Goal: Task Accomplishment & Management: Use online tool/utility

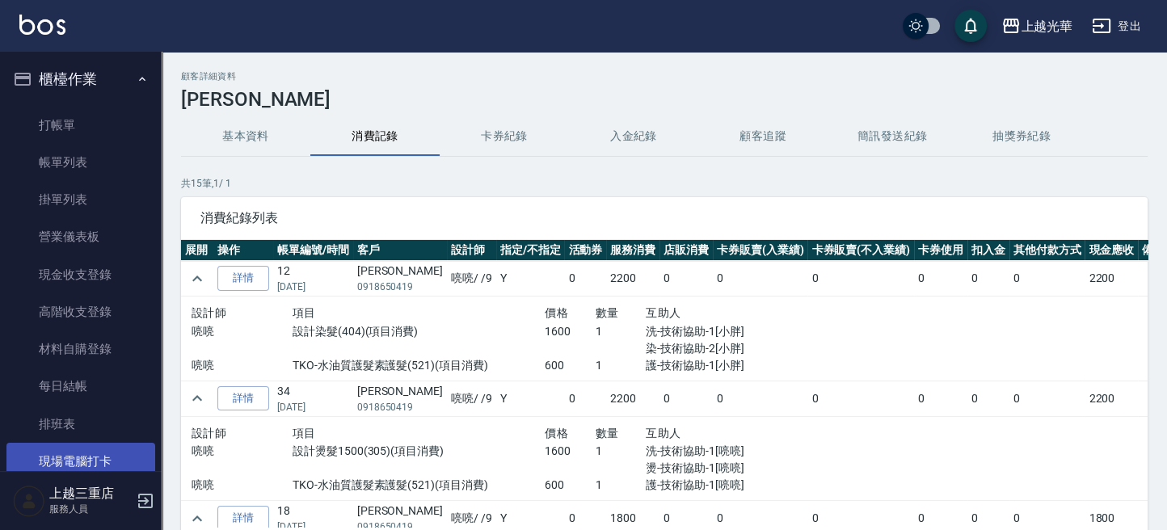
scroll to position [323, 0]
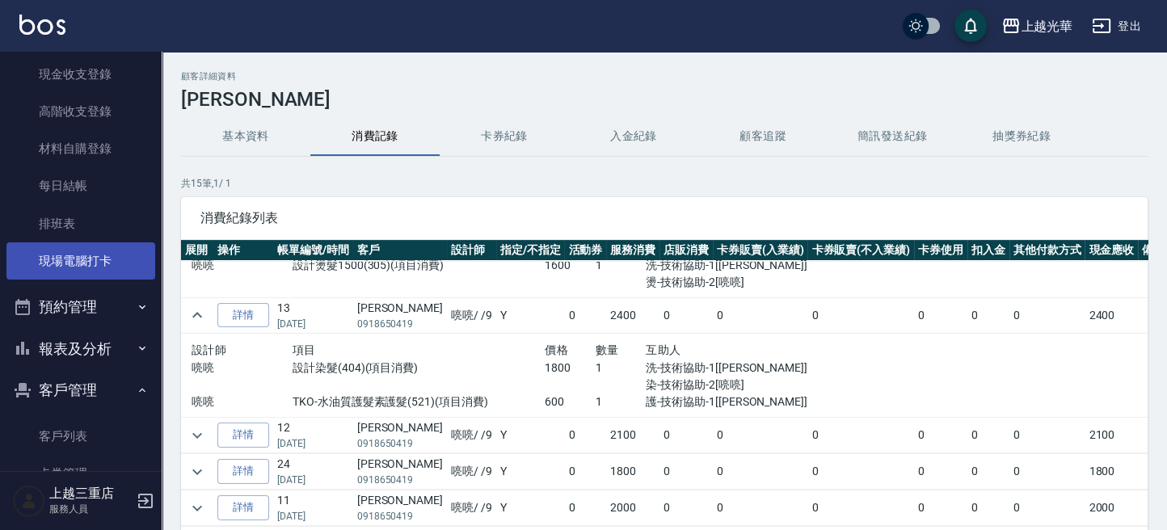
click at [113, 273] on link "現場電腦打卡" at bounding box center [80, 261] width 149 height 37
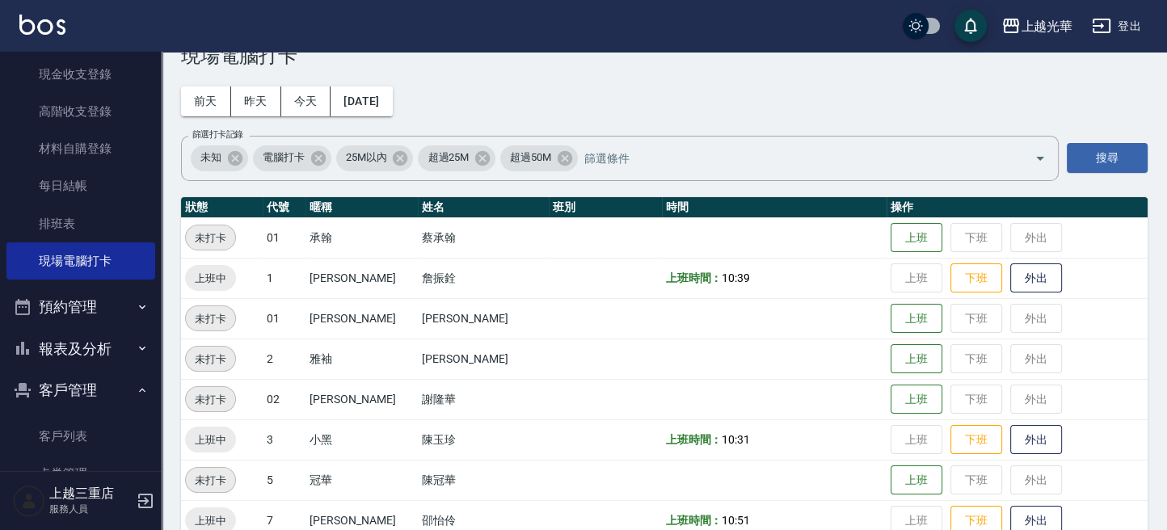
scroll to position [108, 0]
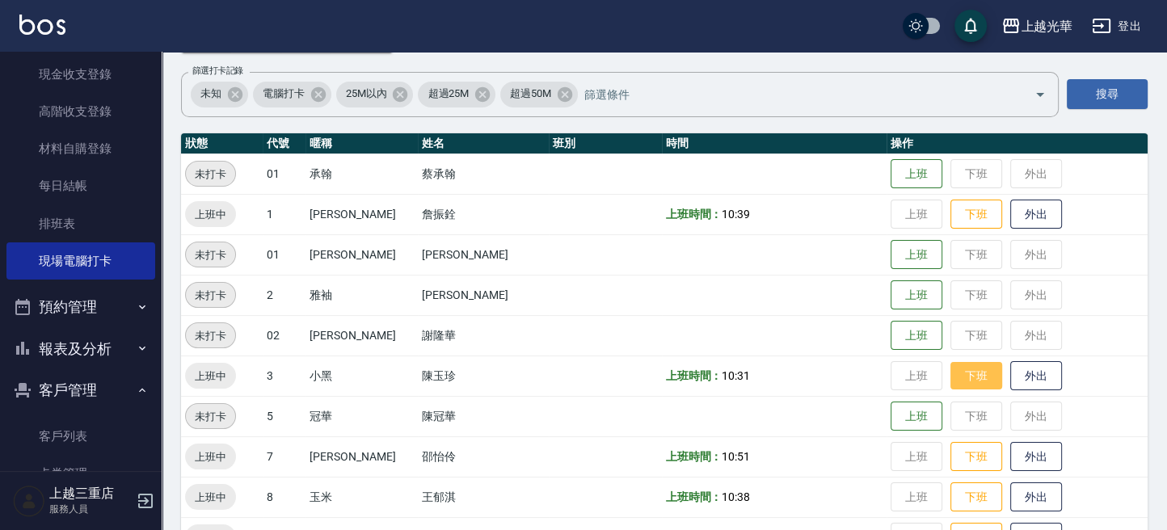
click at [951, 371] on button "下班" at bounding box center [977, 376] width 52 height 28
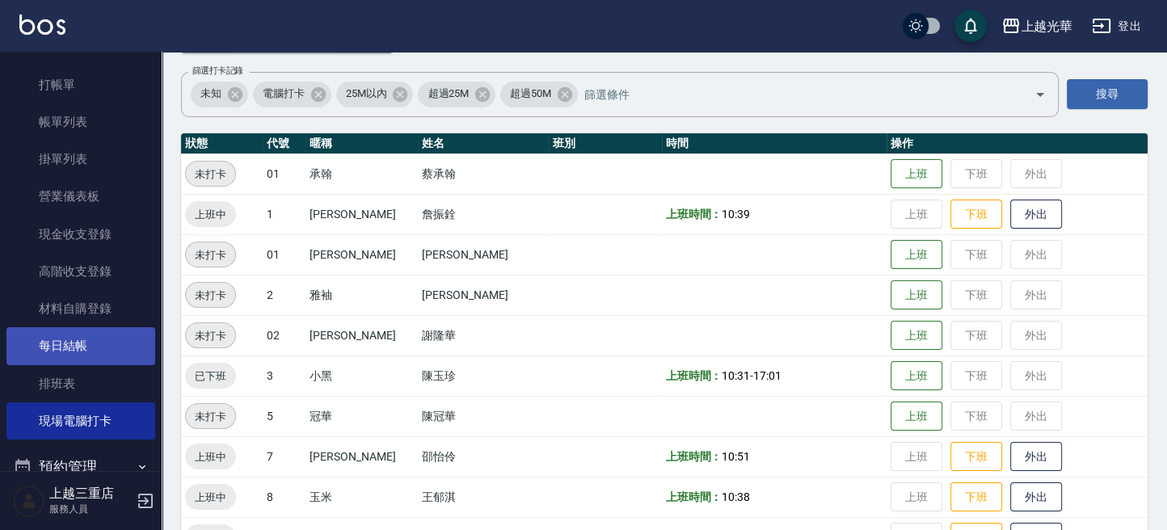
scroll to position [0, 0]
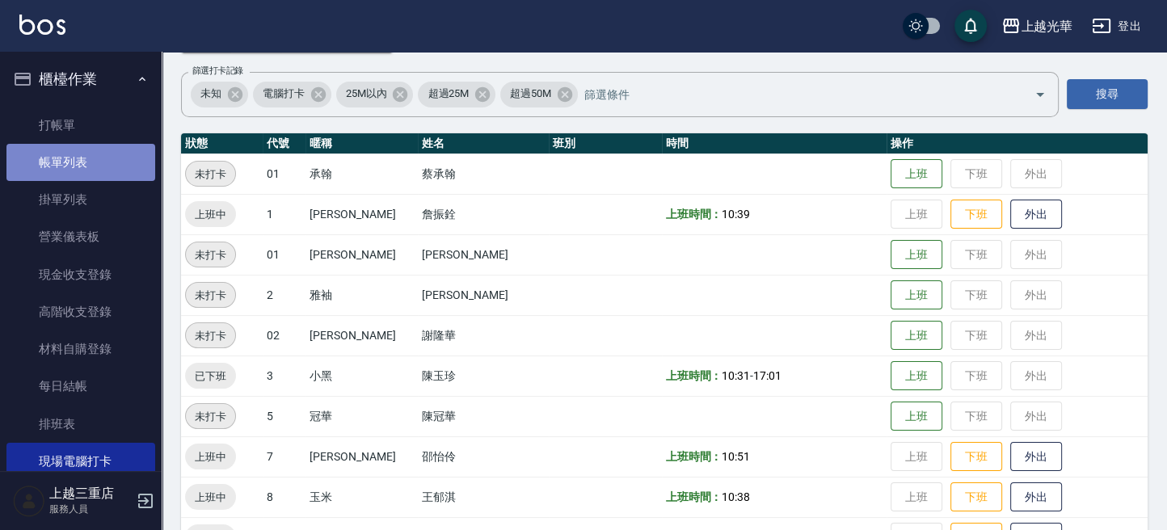
click at [83, 171] on link "帳單列表" at bounding box center [80, 162] width 149 height 37
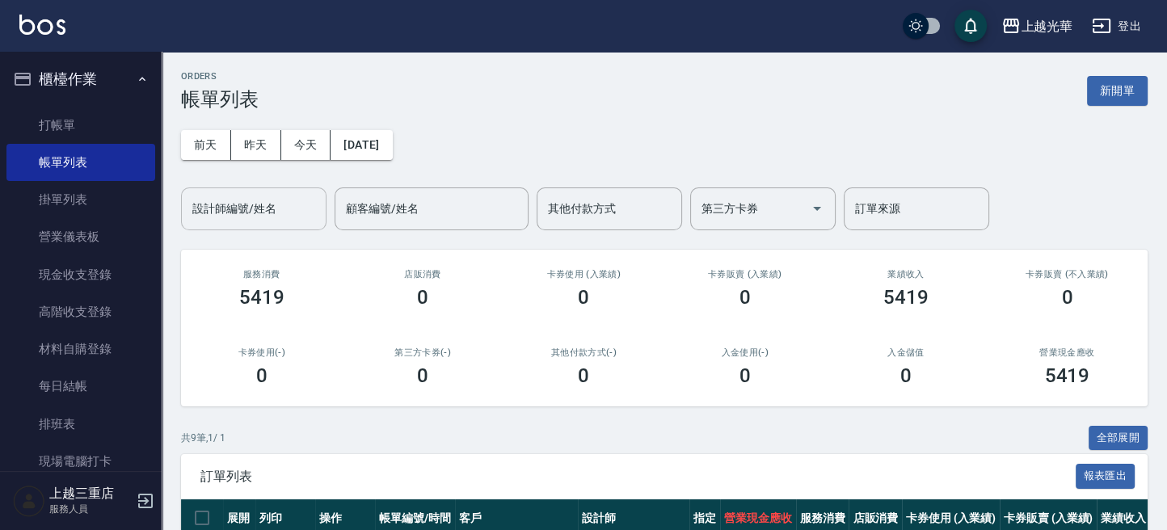
click at [274, 224] on div "設計師編號/姓名" at bounding box center [254, 209] width 146 height 43
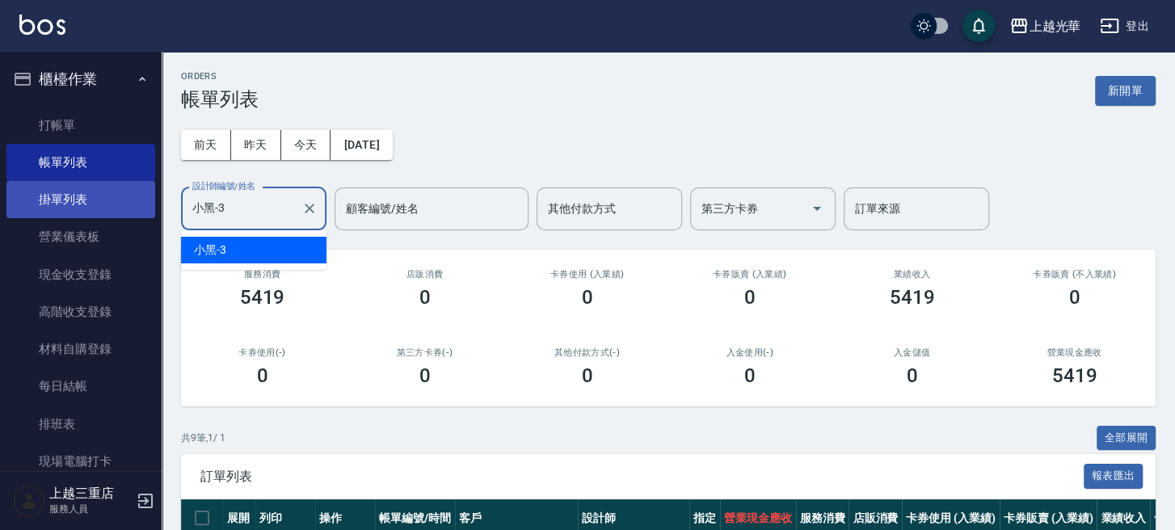
type input "小黑-3"
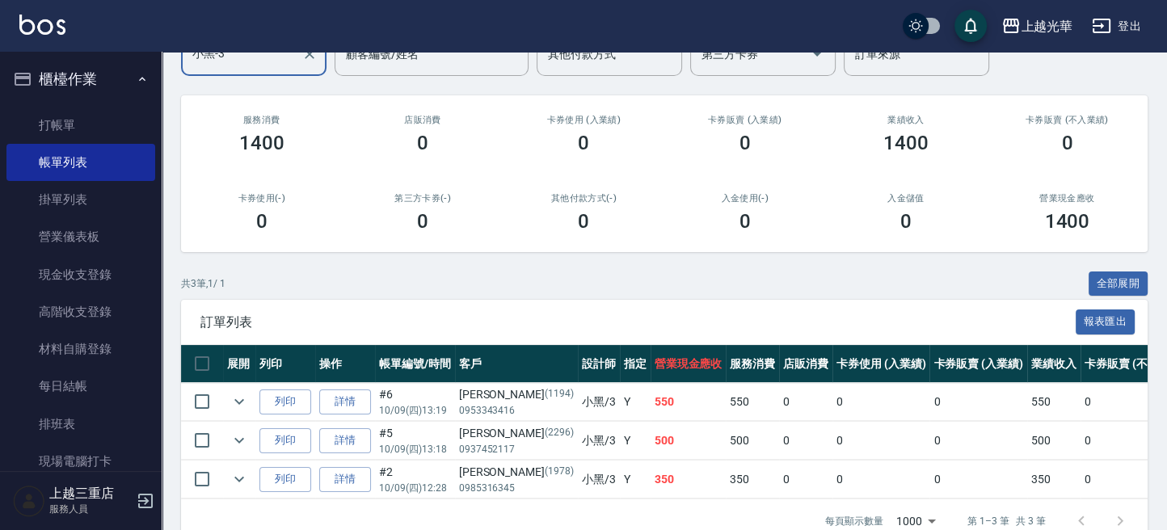
scroll to position [201, 0]
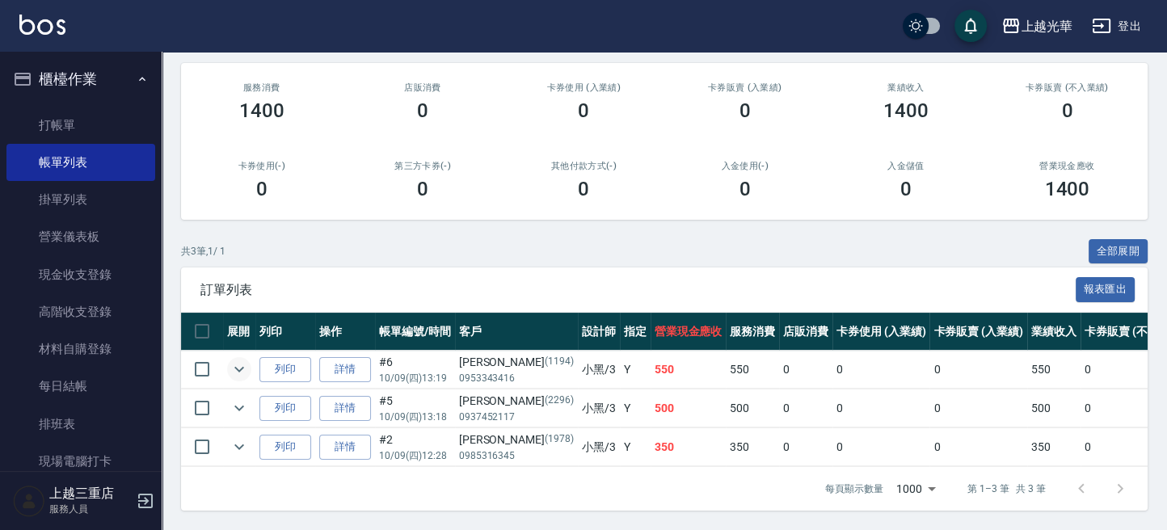
click at [244, 360] on icon "expand row" at bounding box center [239, 369] width 19 height 19
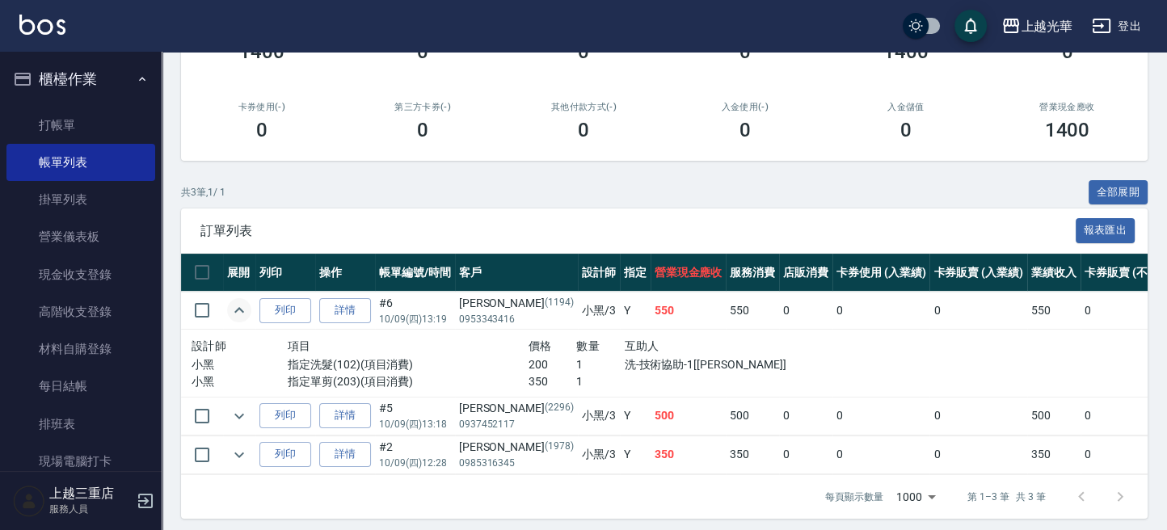
scroll to position [268, 0]
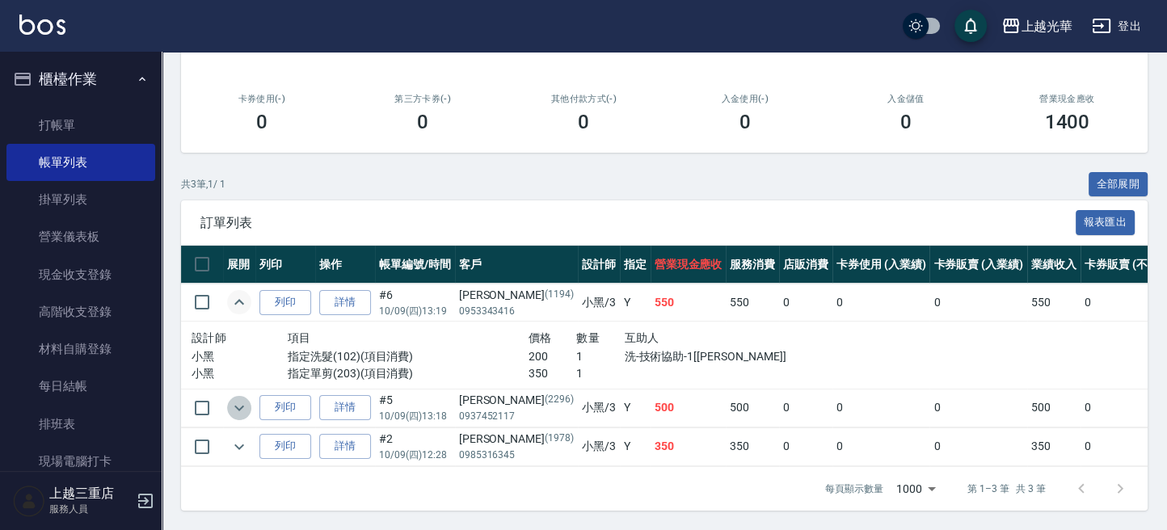
click at [246, 399] on icon "expand row" at bounding box center [239, 408] width 19 height 19
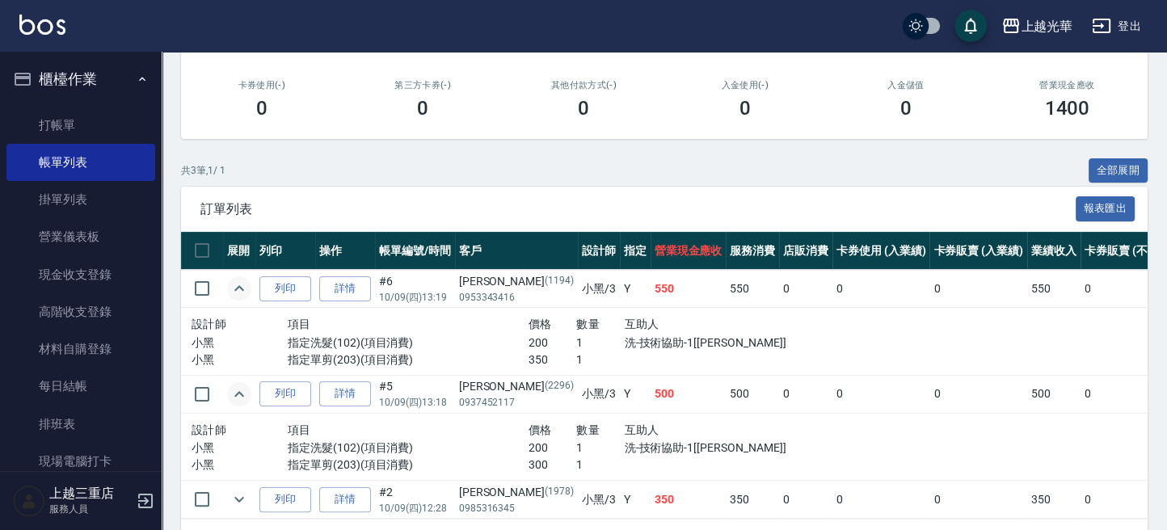
scroll to position [335, 0]
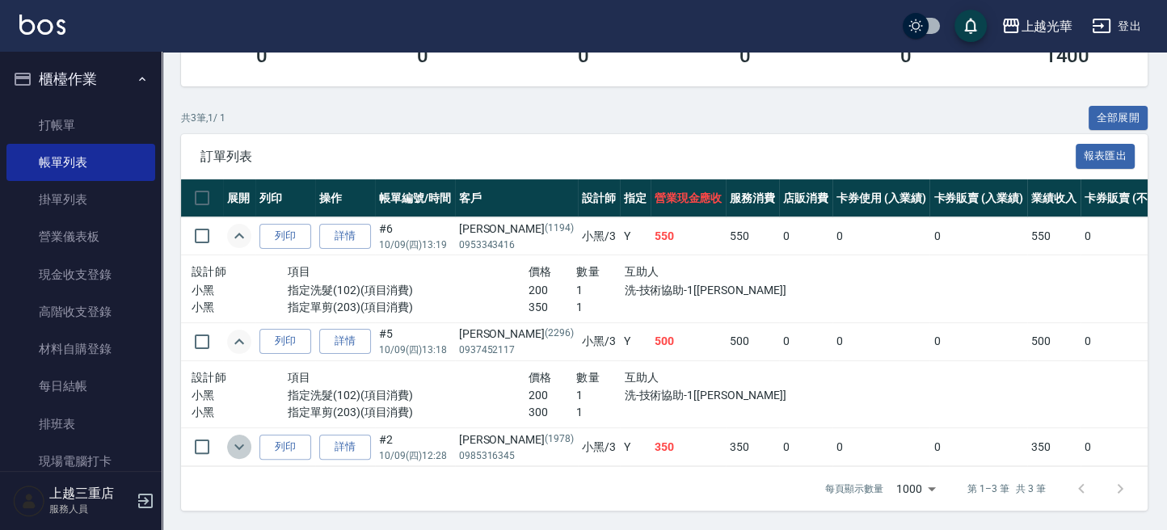
click at [233, 437] on icon "expand row" at bounding box center [239, 446] width 19 height 19
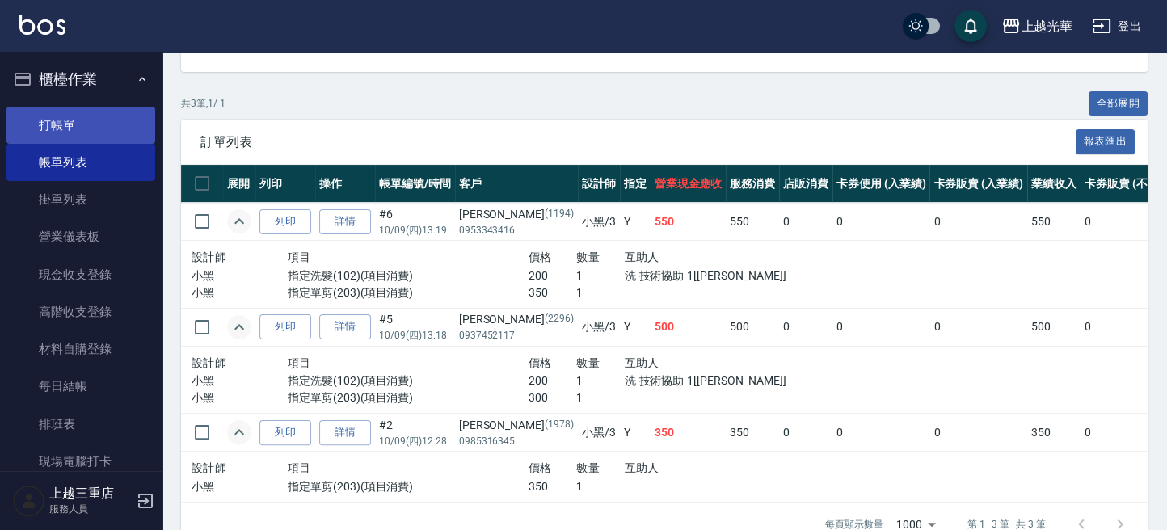
click at [87, 126] on link "打帳單" at bounding box center [80, 125] width 149 height 37
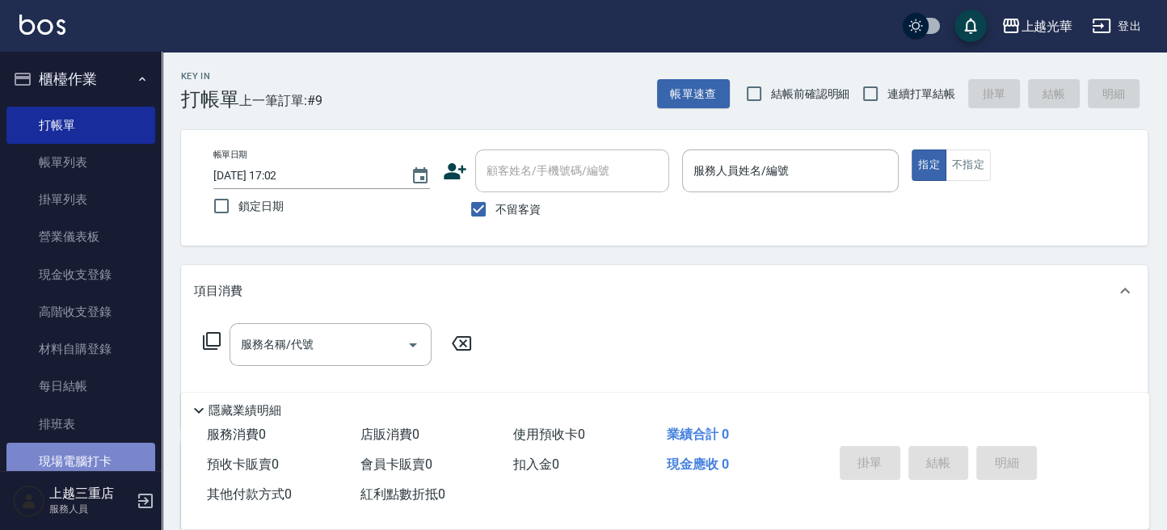
click at [91, 463] on link "現場電腦打卡" at bounding box center [80, 461] width 149 height 37
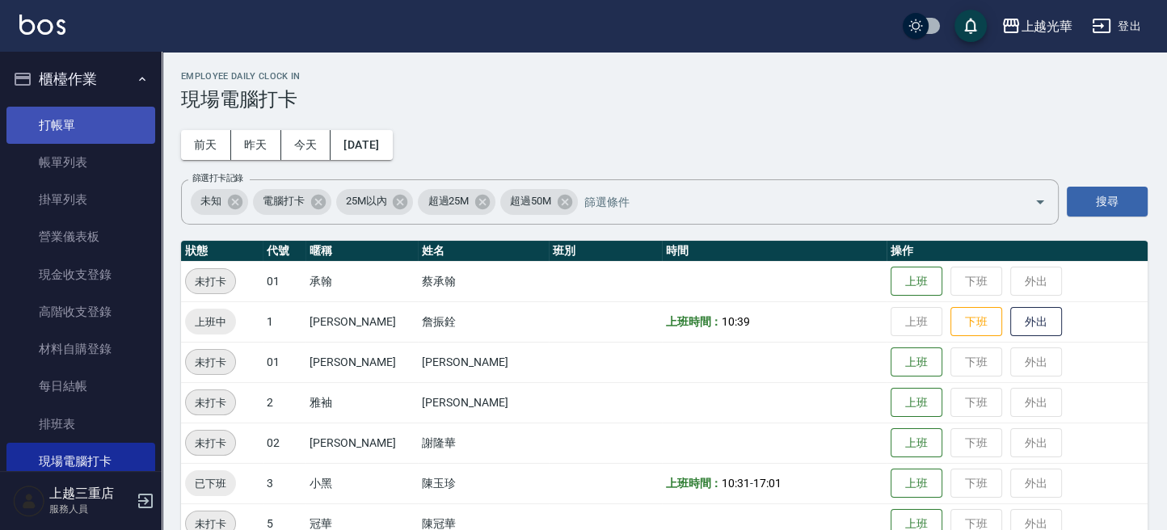
click at [114, 138] on link "打帳單" at bounding box center [80, 125] width 149 height 37
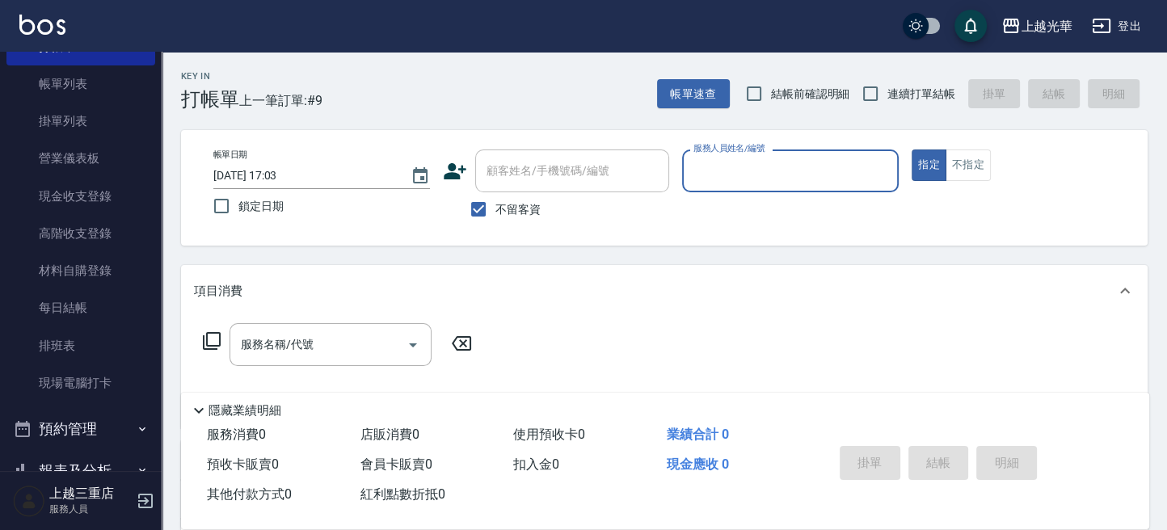
scroll to position [108, 0]
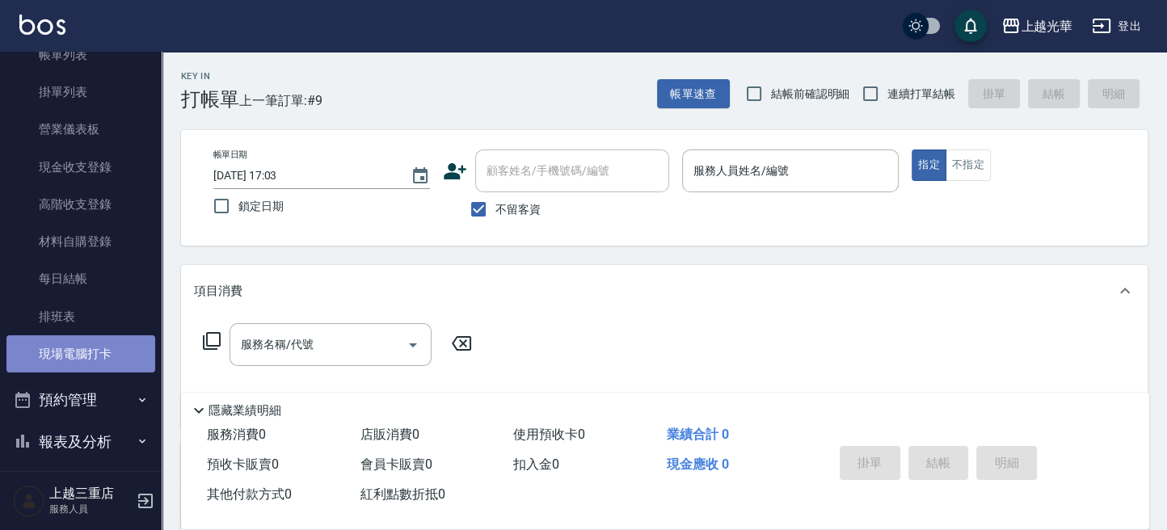
click at [120, 345] on link "現場電腦打卡" at bounding box center [80, 354] width 149 height 37
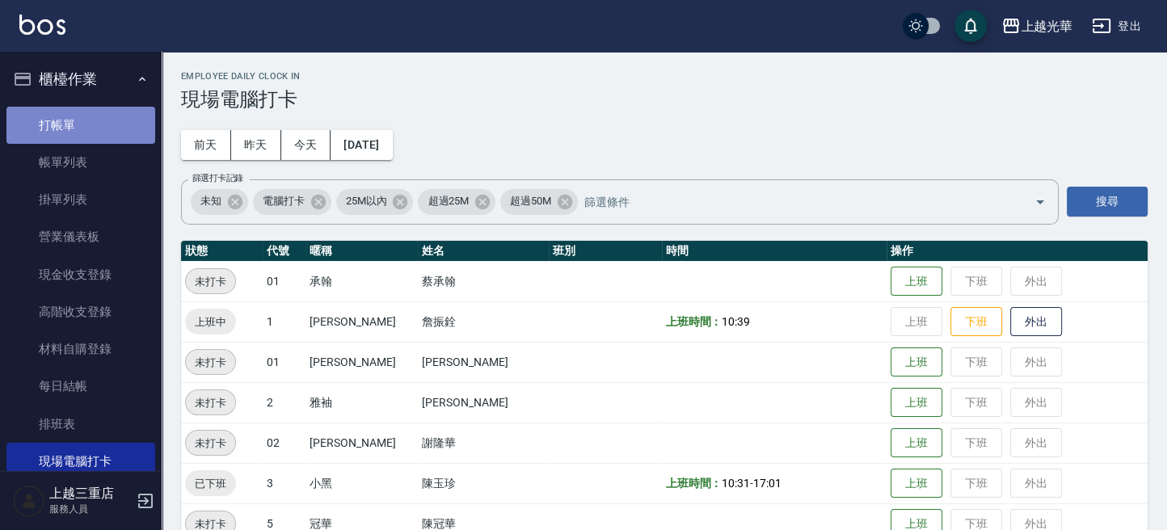
drag, startPoint x: 98, startPoint y: 134, endPoint x: 87, endPoint y: 130, distance: 11.3
click at [97, 134] on link "打帳單" at bounding box center [80, 125] width 149 height 37
